Goal: Task Accomplishment & Management: Use online tool/utility

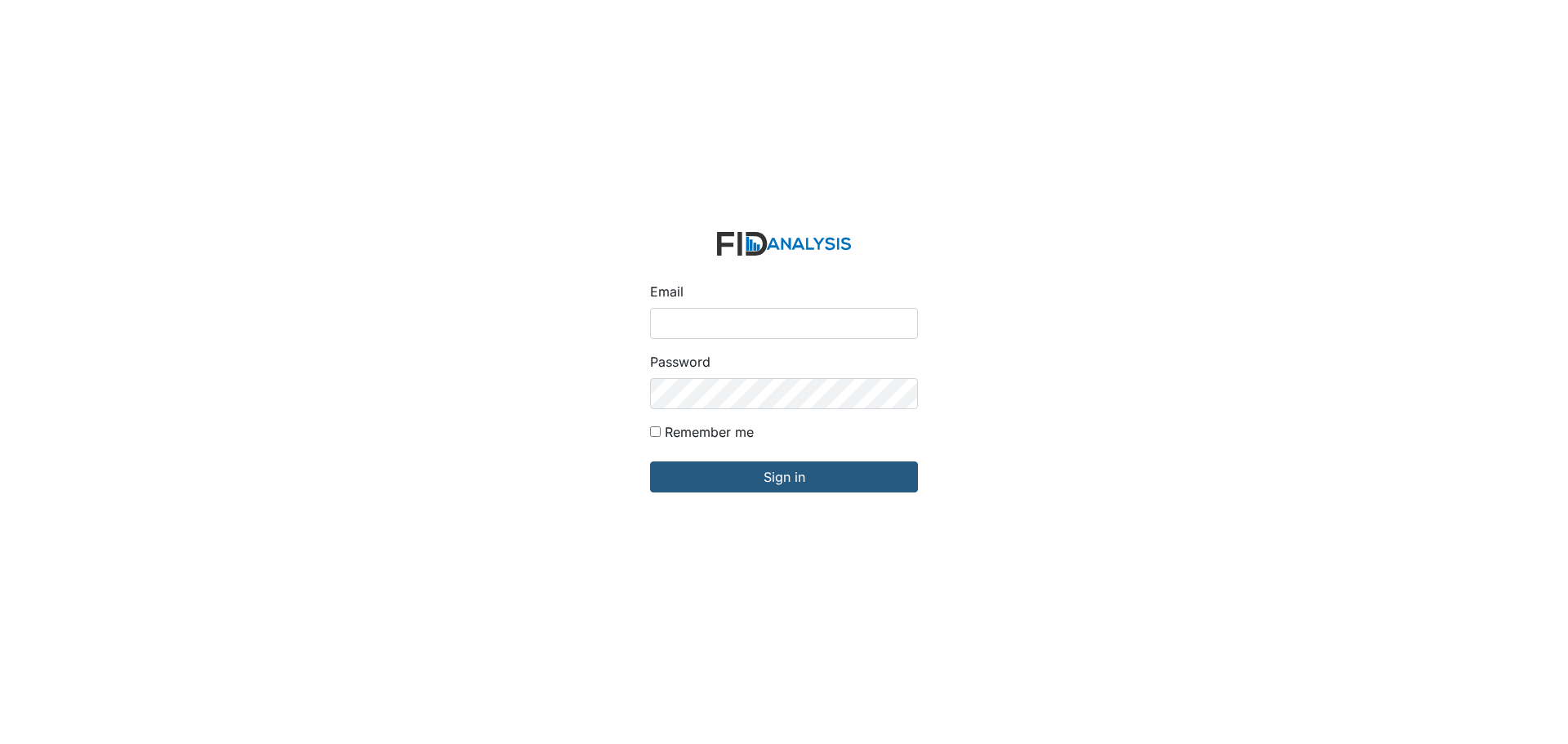
click at [701, 326] on input "Email" at bounding box center [783, 324] width 267 height 31
type input "[EMAIL_ADDRESS][DOMAIN_NAME]"
click at [650, 461] on input "Sign in" at bounding box center [783, 477] width 267 height 31
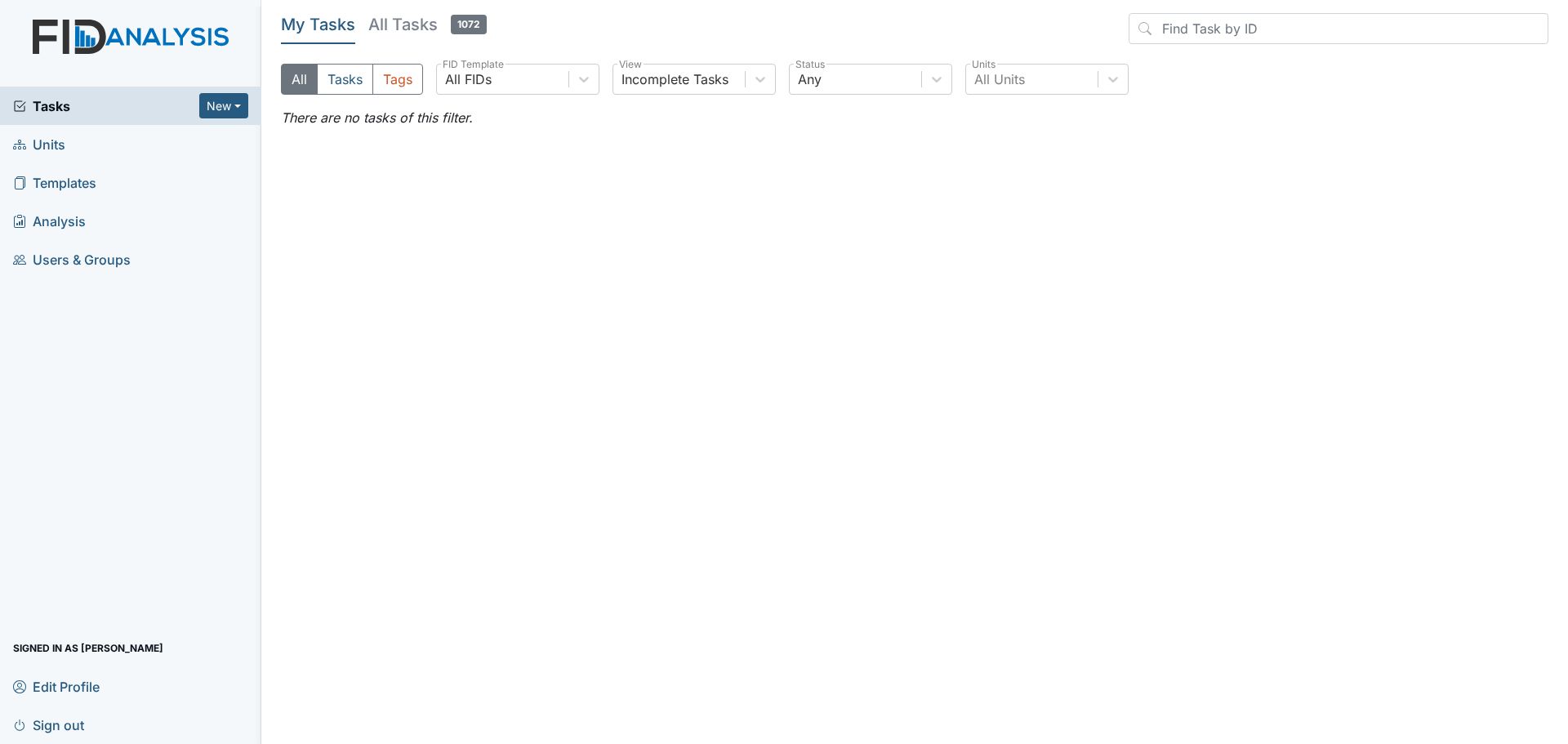
click at [49, 147] on span "Units" at bounding box center [39, 144] width 53 height 25
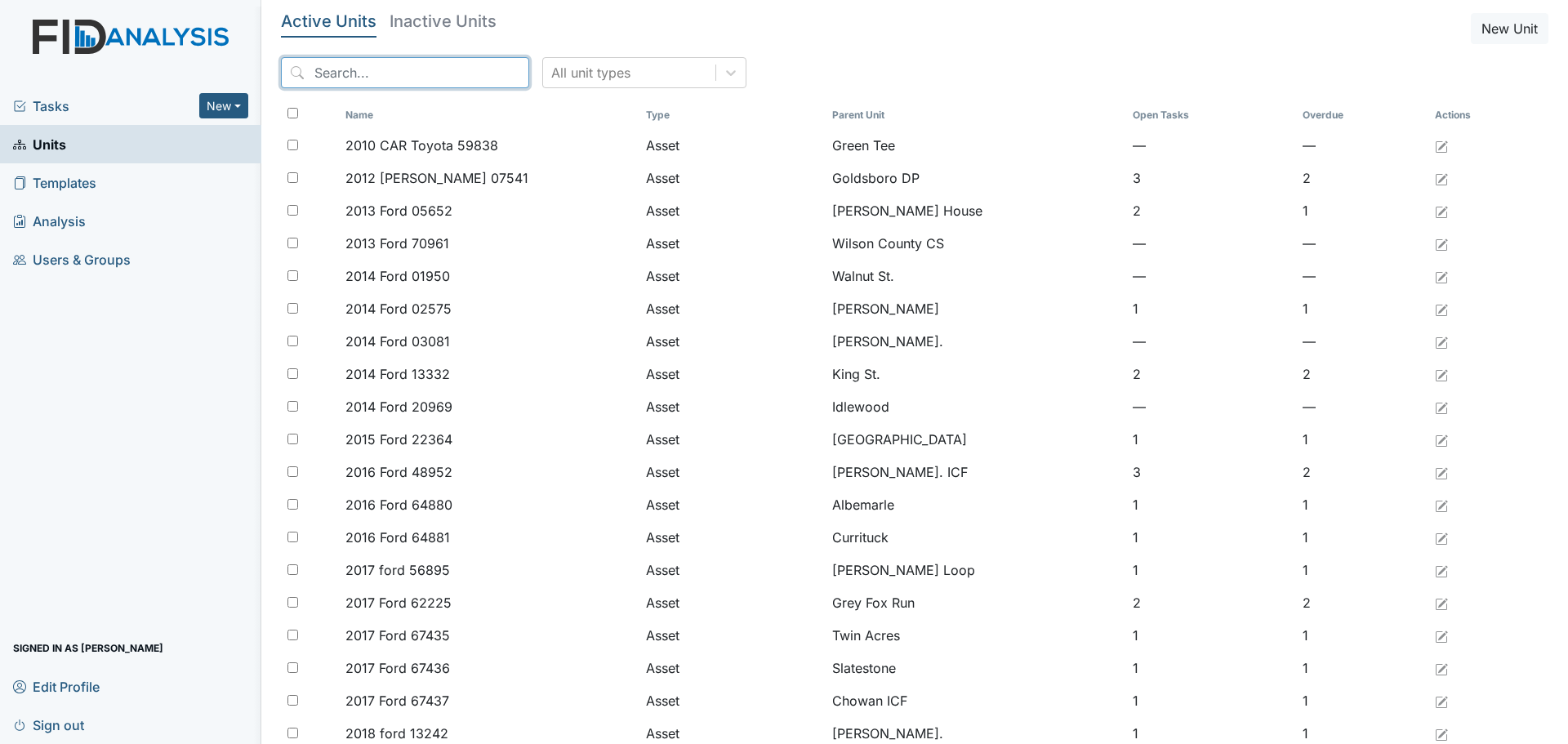
click at [349, 70] on input "search" at bounding box center [405, 73] width 248 height 31
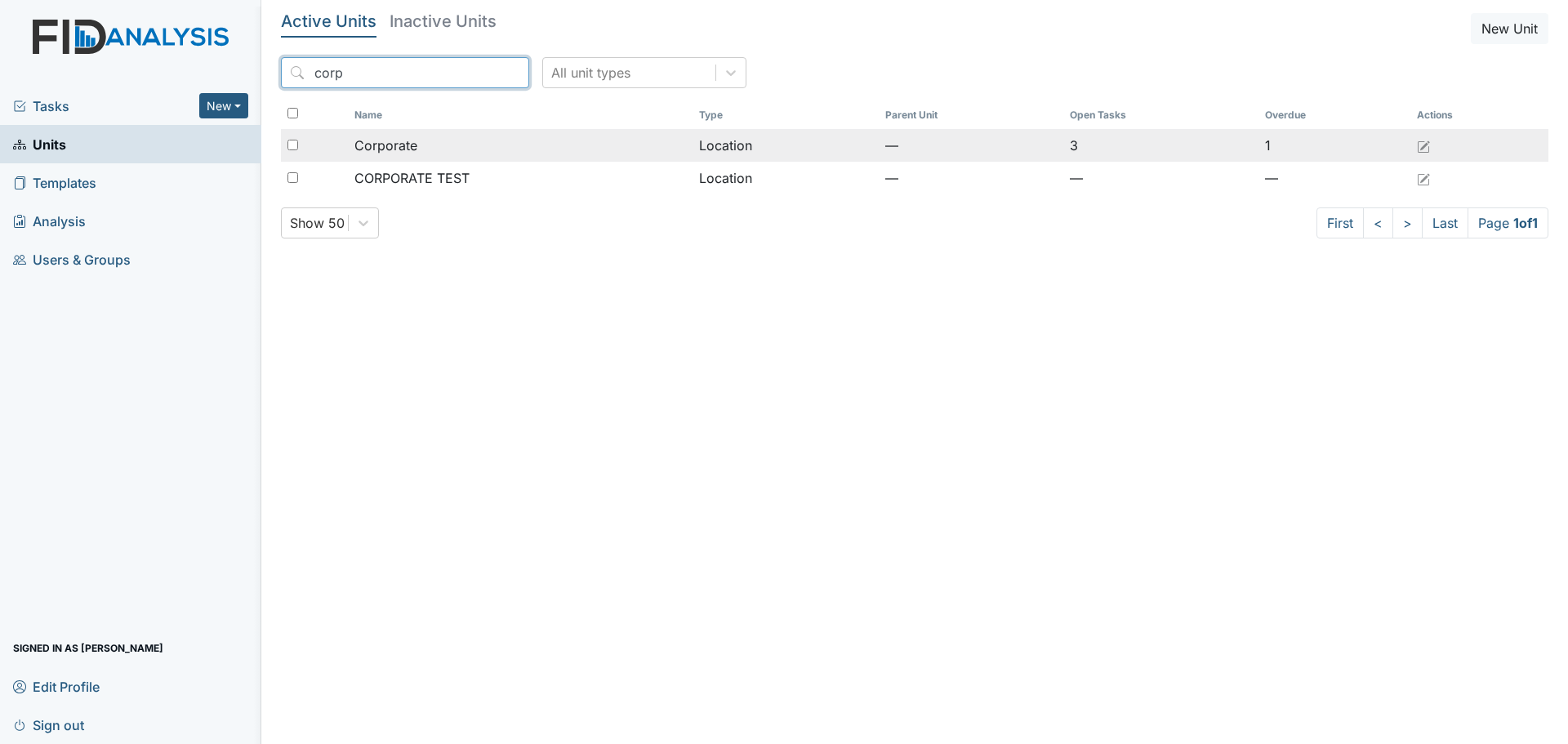
type input "corp"
click at [354, 148] on span "Corporate" at bounding box center [385, 145] width 63 height 19
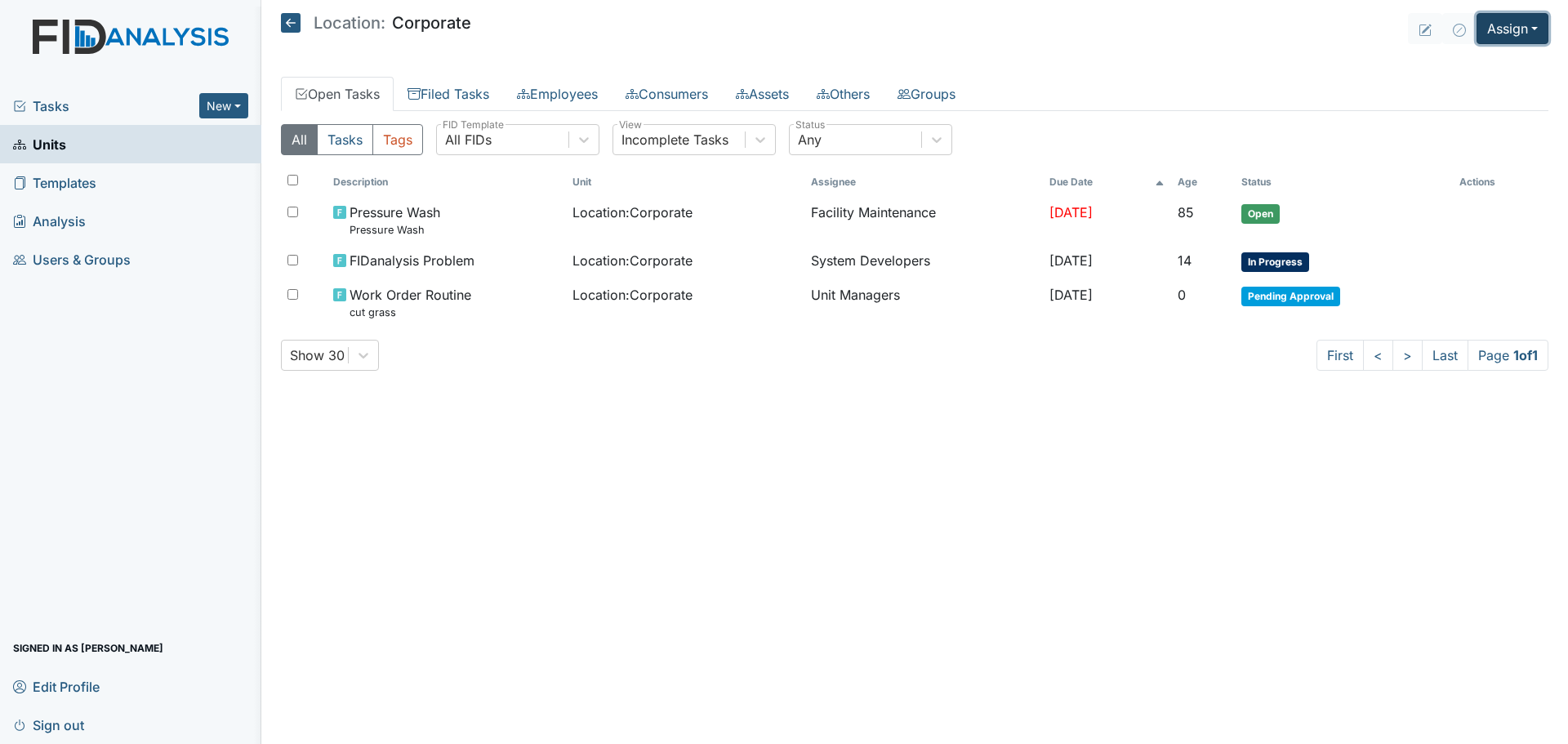
click at [1512, 31] on button "Assign" at bounding box center [1513, 28] width 72 height 31
click at [1490, 96] on link "Assign Inspection" at bounding box center [1473, 91] width 147 height 26
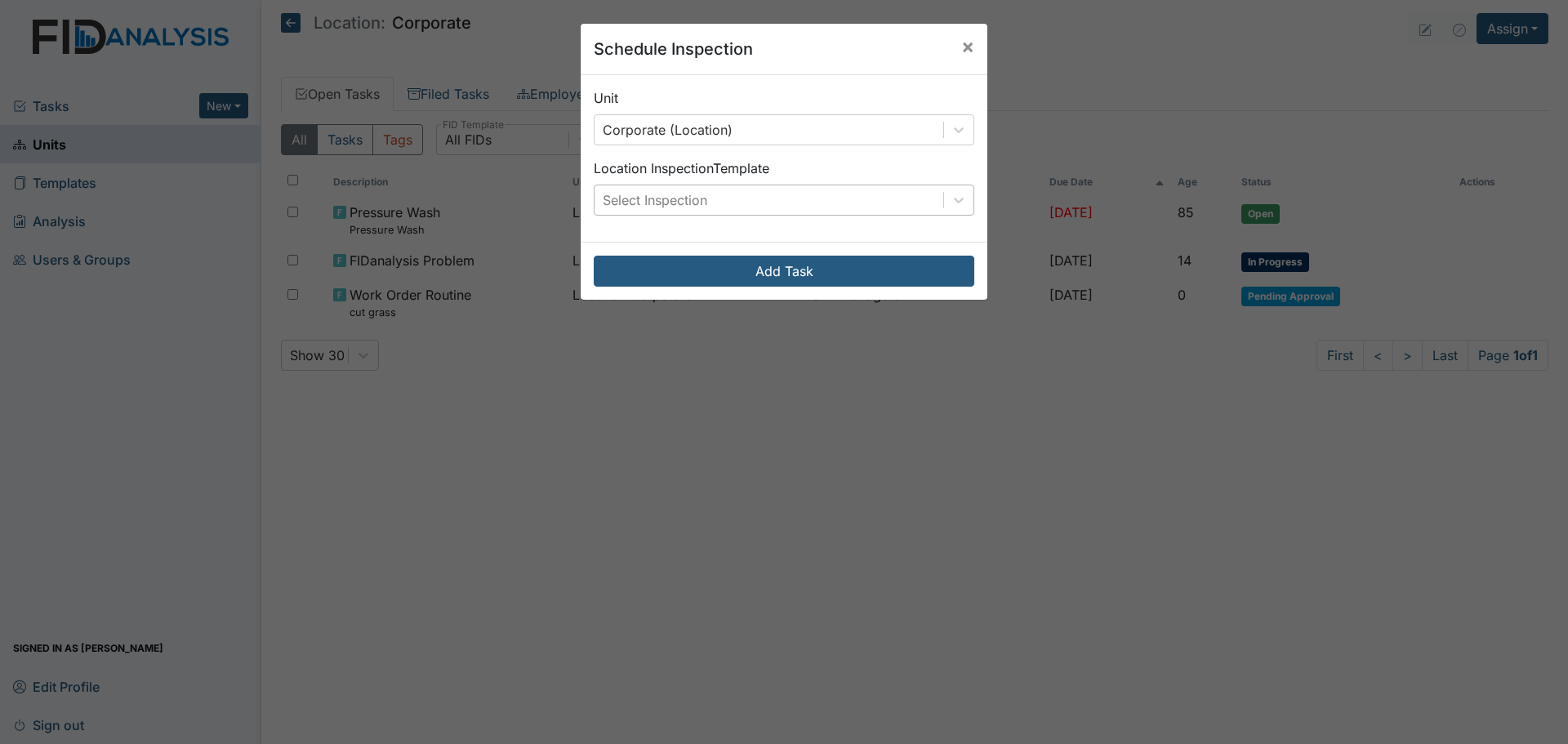
click at [676, 202] on div "Select Inspection" at bounding box center [655, 200] width 104 height 19
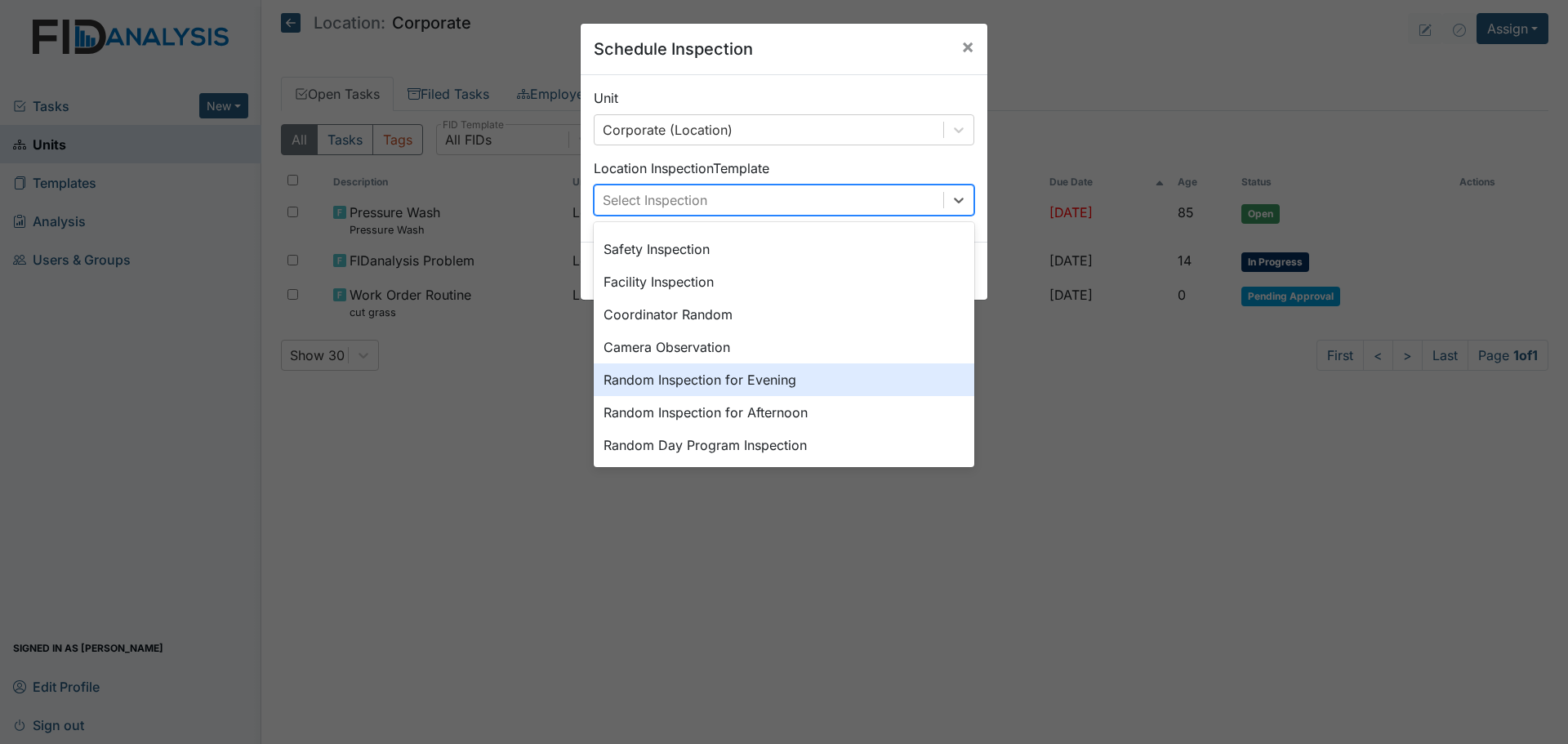
scroll to position [163, 0]
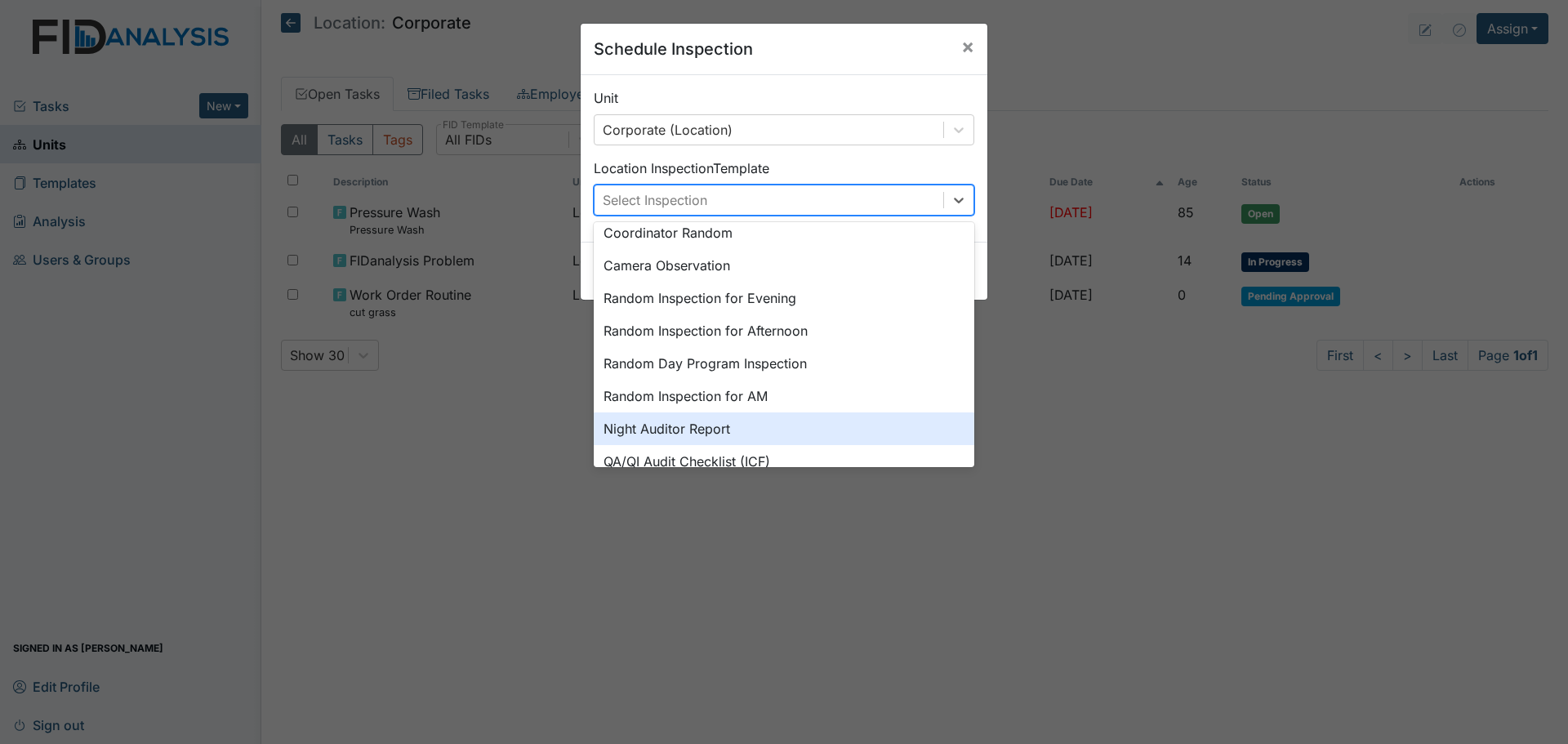
click at [727, 428] on div "Night Auditor Report" at bounding box center [784, 429] width 380 height 33
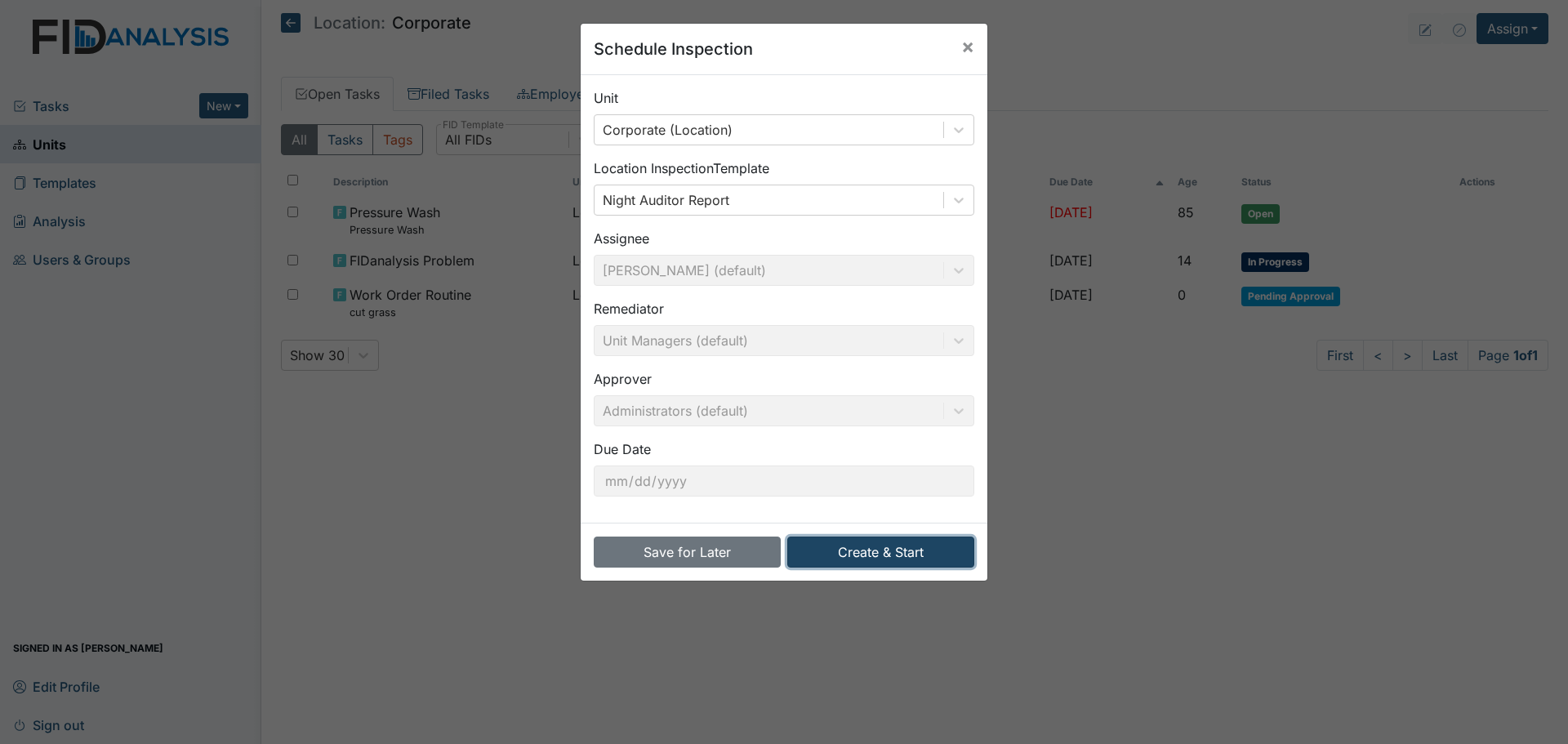
click at [873, 548] on button "Create & Start" at bounding box center [881, 552] width 187 height 31
